Goal: Communication & Community: Share content

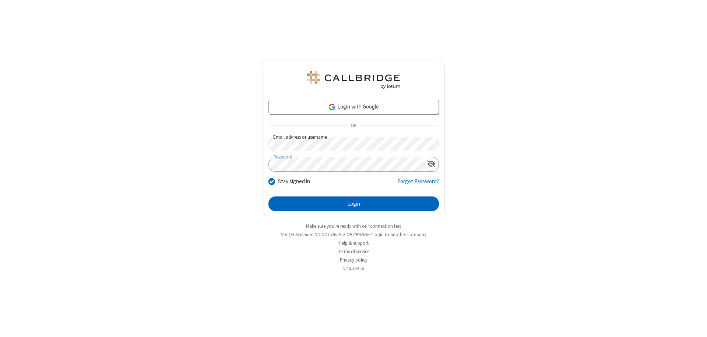
click at [354, 204] on button "Login" at bounding box center [354, 204] width 171 height 15
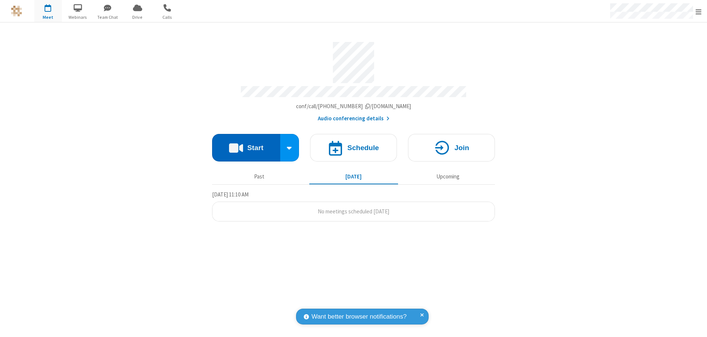
click at [246, 144] on button "Start" at bounding box center [246, 148] width 68 height 28
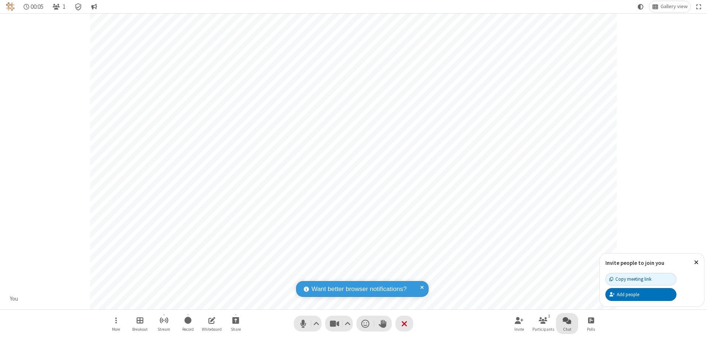
click at [567, 320] on span "Open chat" at bounding box center [567, 320] width 9 height 9
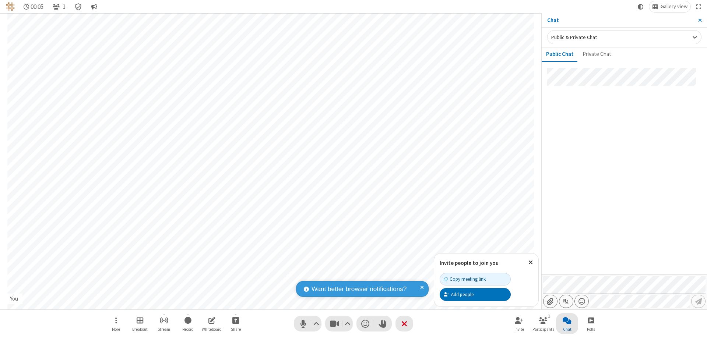
type input "C:\fakepath\doc_test.docx"
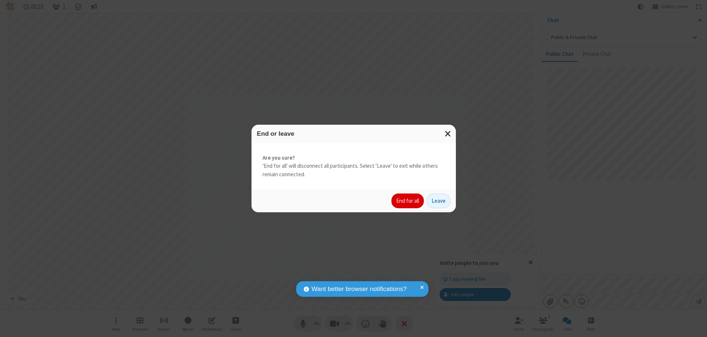
click at [408, 201] on button "End for all" at bounding box center [408, 201] width 32 height 15
